Goal: Task Accomplishment & Management: Manage account settings

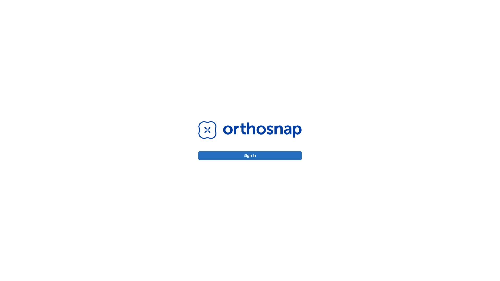
click at [250, 156] on button "Sign in" at bounding box center [250, 156] width 103 height 9
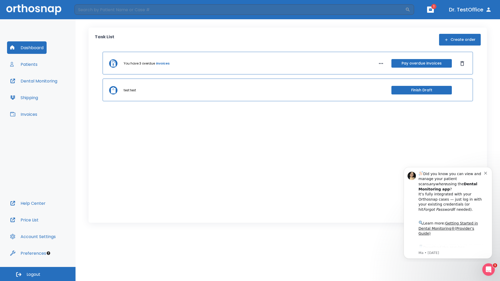
click at [38, 274] on span "Logout" at bounding box center [34, 275] width 14 height 6
